Goal: Task Accomplishment & Management: Manage account settings

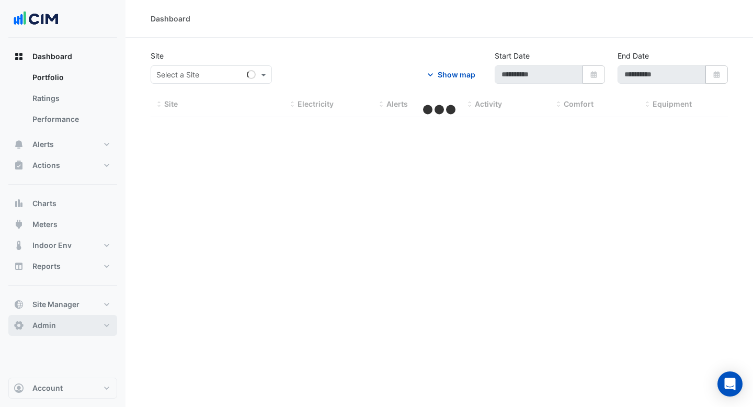
click at [79, 322] on button "Admin" at bounding box center [62, 325] width 109 height 21
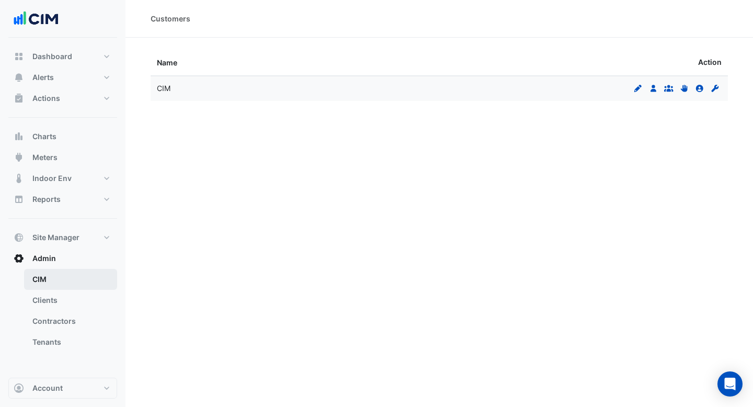
click at [55, 286] on link "CIM" at bounding box center [70, 279] width 93 height 21
click at [689, 90] on link "Permissions" at bounding box center [685, 88] width 14 height 9
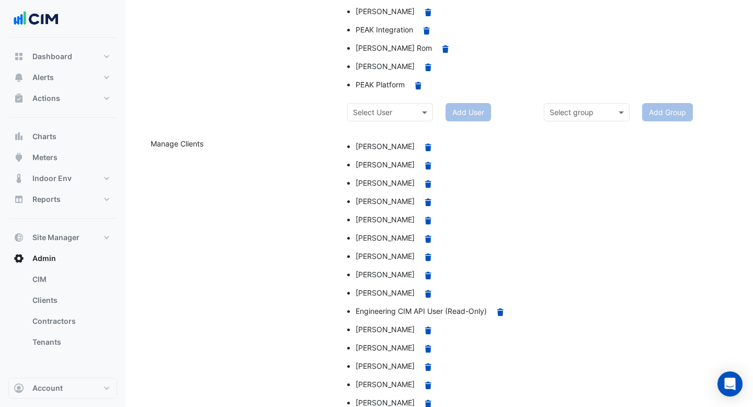
scroll to position [580, 0]
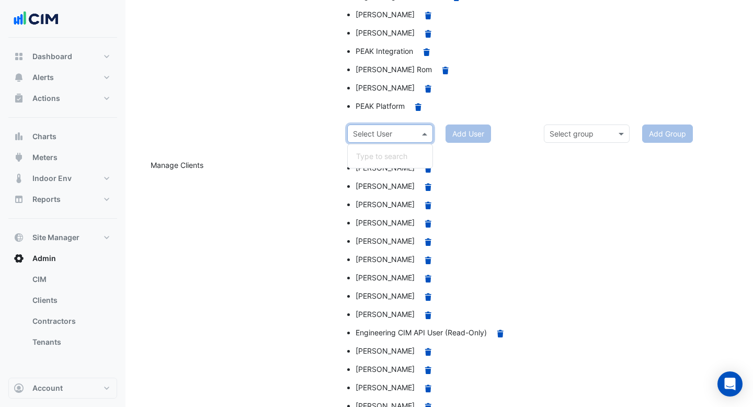
click at [427, 135] on span at bounding box center [425, 133] width 13 height 11
type input "***"
click at [417, 157] on div "[PERSON_NAME]" at bounding box center [390, 156] width 85 height 15
click at [464, 128] on button "Add User" at bounding box center [474, 133] width 46 height 18
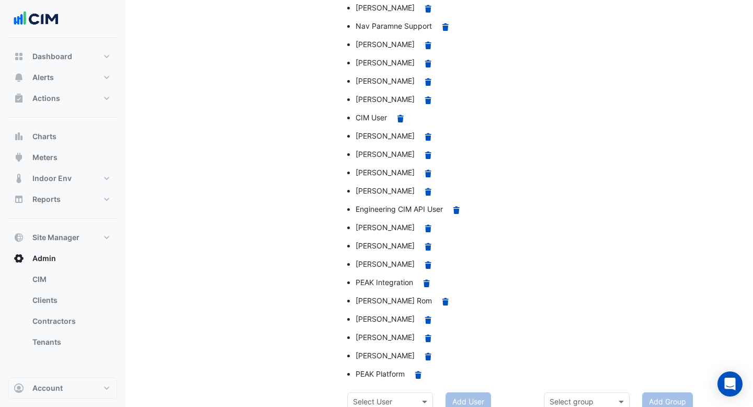
scroll to position [1448, 0]
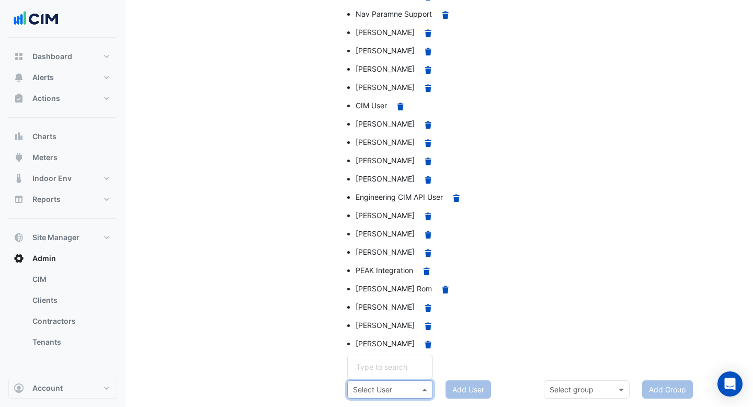
click at [419, 389] on div at bounding box center [390, 389] width 85 height 12
type input "***"
click at [407, 370] on div "[PERSON_NAME]" at bounding box center [390, 366] width 85 height 15
click at [464, 395] on button "Add User" at bounding box center [474, 389] width 46 height 18
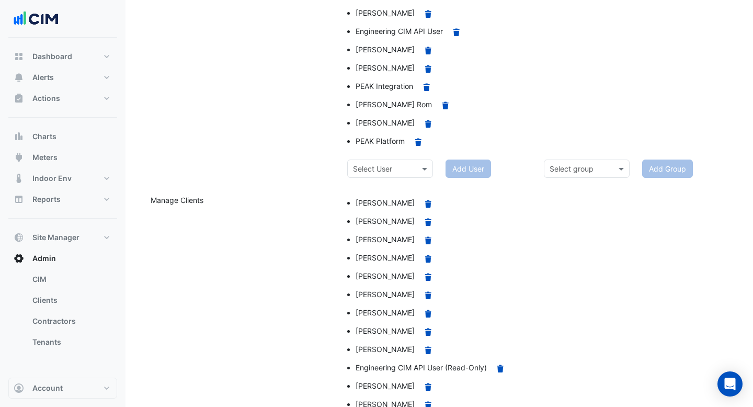
scroll to position [612, 0]
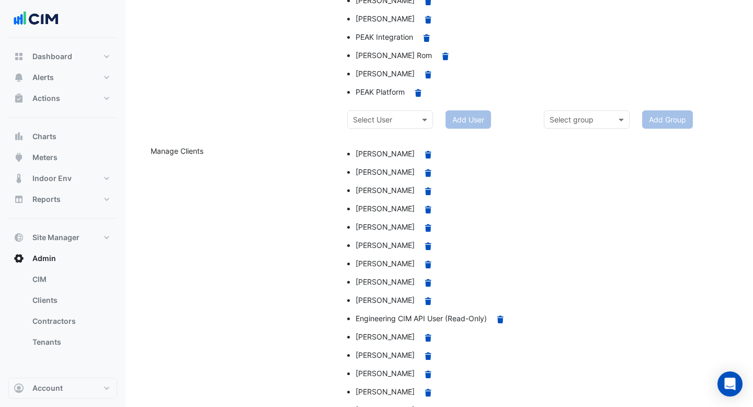
click at [358, 117] on input "text" at bounding box center [379, 120] width 53 height 11
type input "****"
click at [375, 139] on span "[PERSON_NAME]" at bounding box center [385, 142] width 59 height 9
click at [472, 119] on button "Add User" at bounding box center [474, 119] width 46 height 18
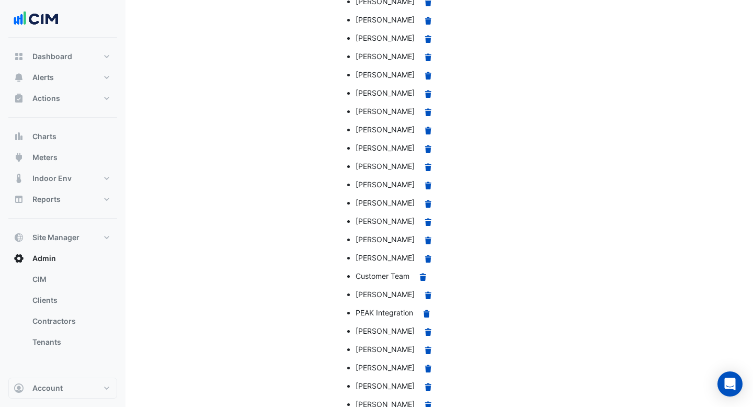
scroll to position [1089, 0]
